Goal: Register for event/course

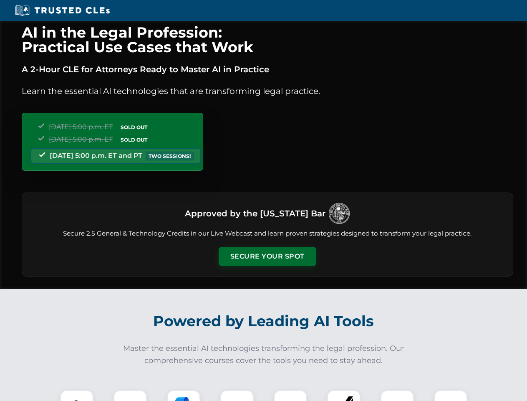
click at [267, 256] on button "Secure Your Spot" at bounding box center [268, 256] width 98 height 19
click at [77, 395] on img at bounding box center [77, 406] width 24 height 24
click at [130, 395] on div at bounding box center [130, 406] width 33 height 33
